Goal: Browse casually

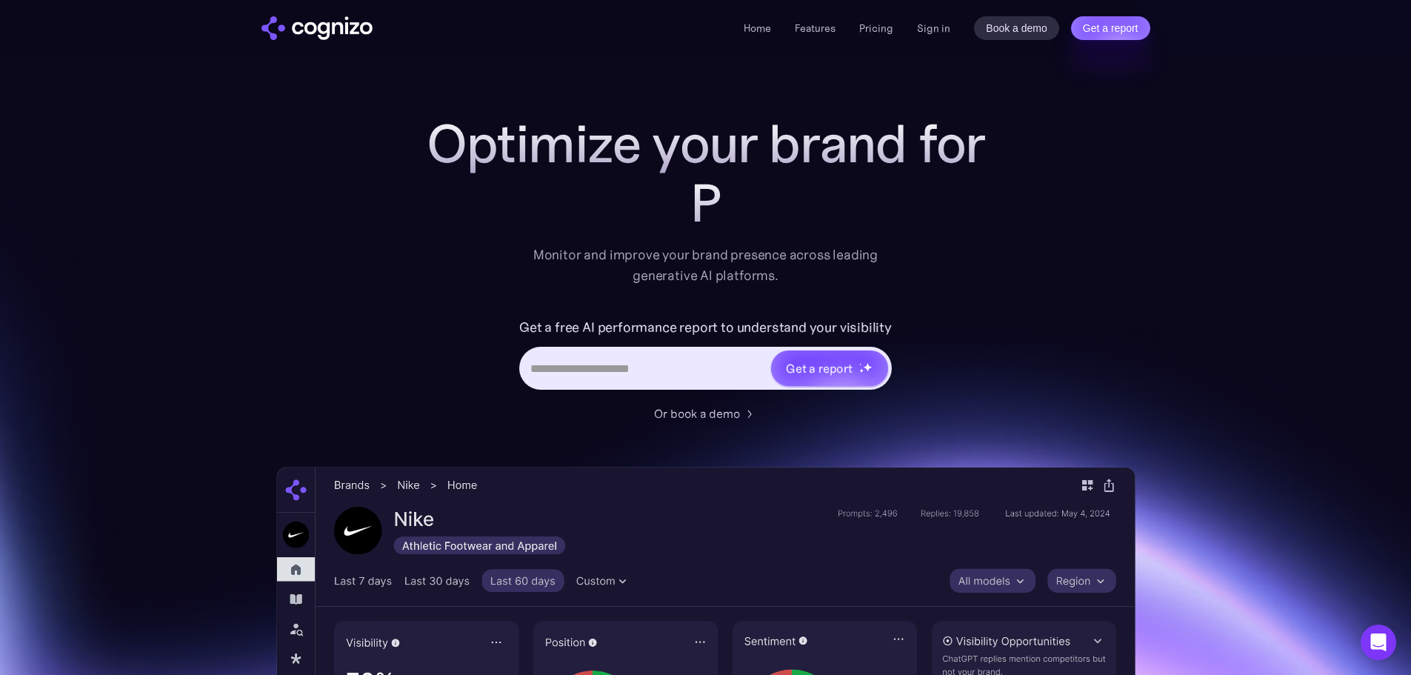
click at [369, 247] on div "Optimize your brand for P Monitor and improve your brand presence across leadin…" at bounding box center [705, 600] width 859 height 973
